Goal: Information Seeking & Learning: Learn about a topic

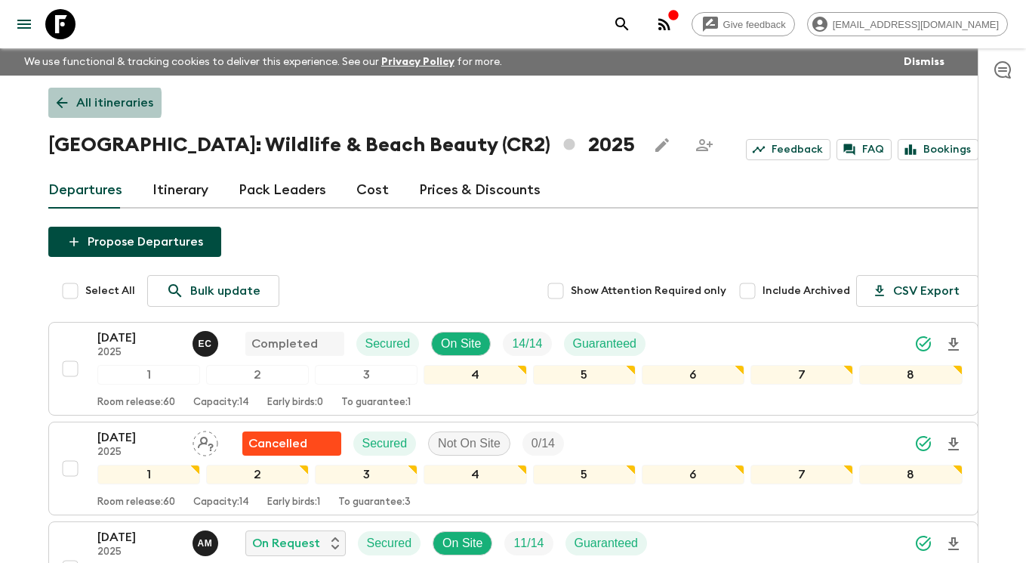
click at [86, 103] on p "All itineraries" at bounding box center [114, 103] width 77 height 18
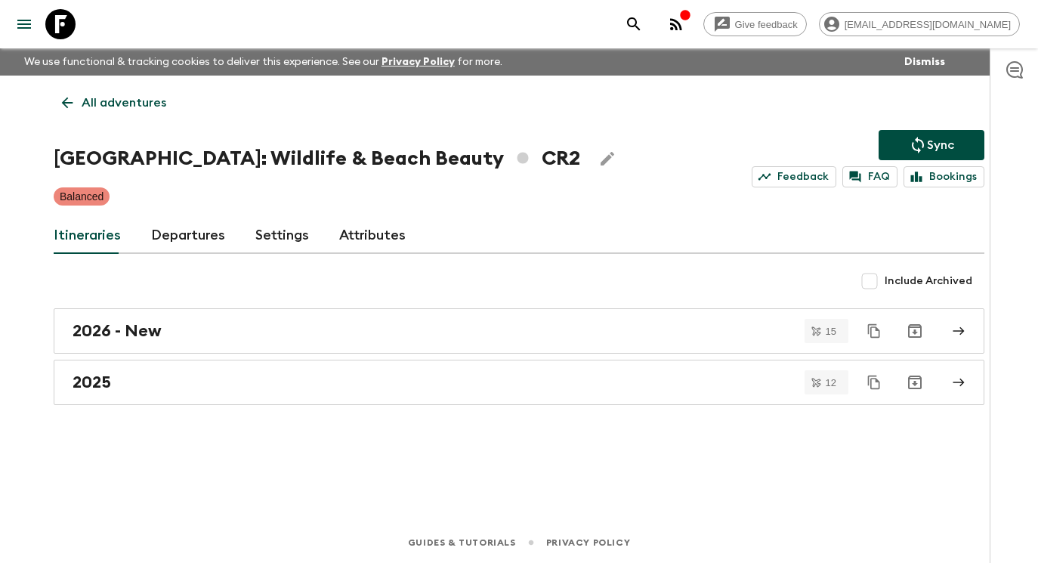
click at [118, 102] on p "All adventures" at bounding box center [124, 103] width 85 height 18
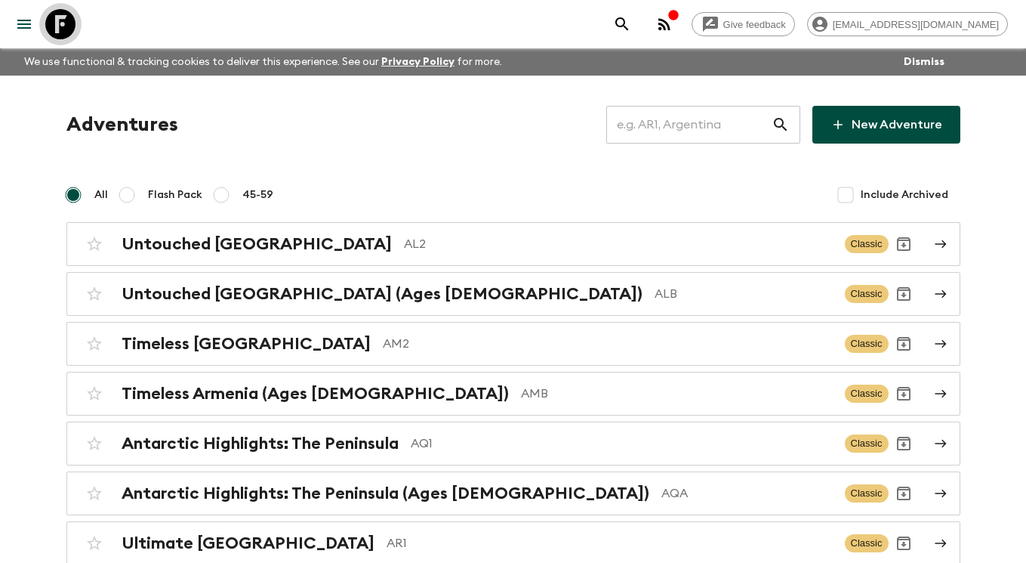
click at [57, 12] on icon at bounding box center [60, 24] width 30 height 30
click at [643, 133] on input "text" at bounding box center [688, 124] width 165 height 42
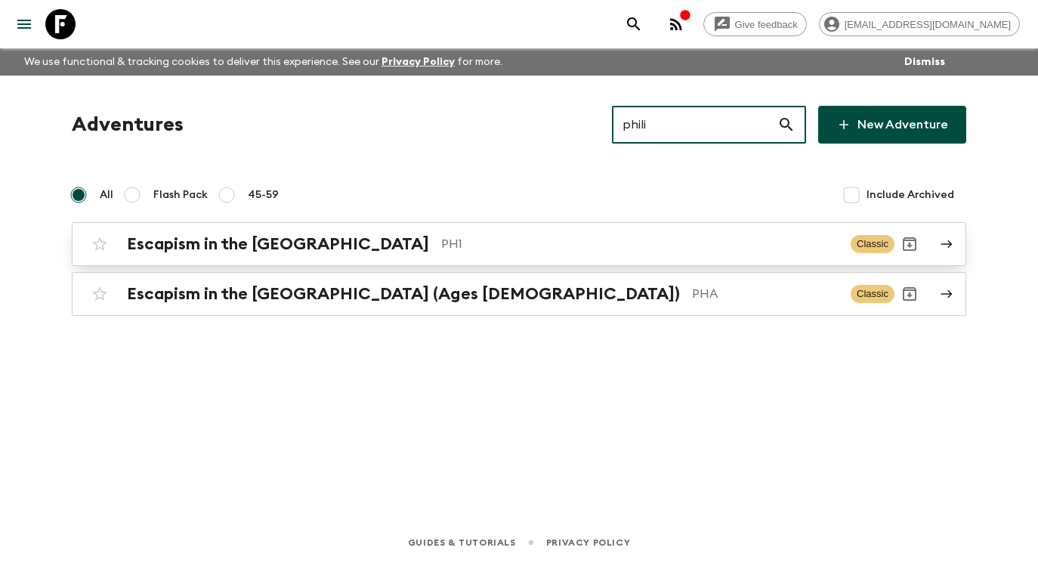
type input "phili"
click at [689, 249] on p "PH1" at bounding box center [639, 244] width 397 height 18
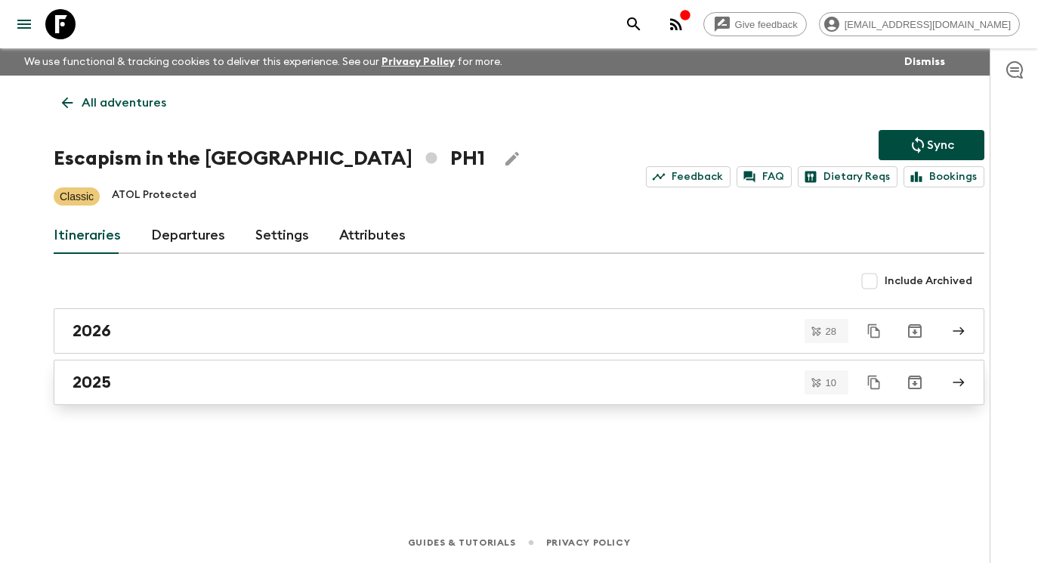
click at [578, 372] on div "2025" at bounding box center [504, 382] width 864 height 20
